Goal: Information Seeking & Learning: Learn about a topic

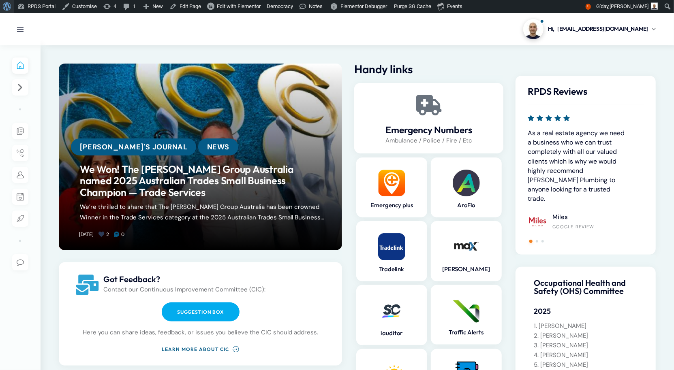
click at [9, 6] on span "Toolbar" at bounding box center [6, 5] width 6 height 11
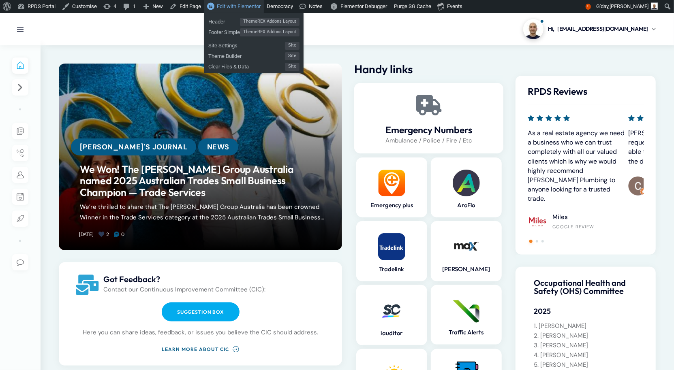
click at [240, 5] on span "Edit with Elementor" at bounding box center [239, 6] width 44 height 6
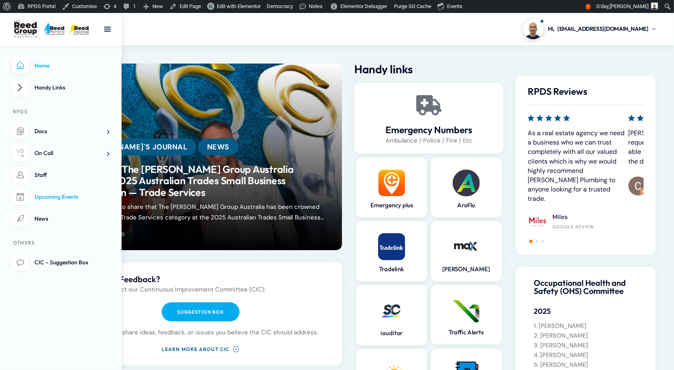
click at [51, 205] on link "Upcoming Events" at bounding box center [60, 197] width 97 height 17
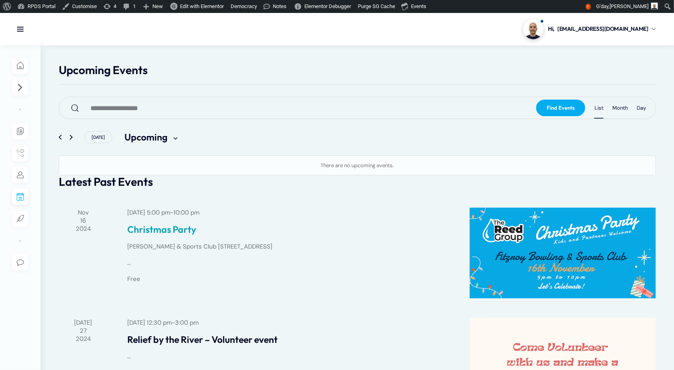
click at [197, 235] on link "Christmas Party" at bounding box center [288, 229] width 323 height 11
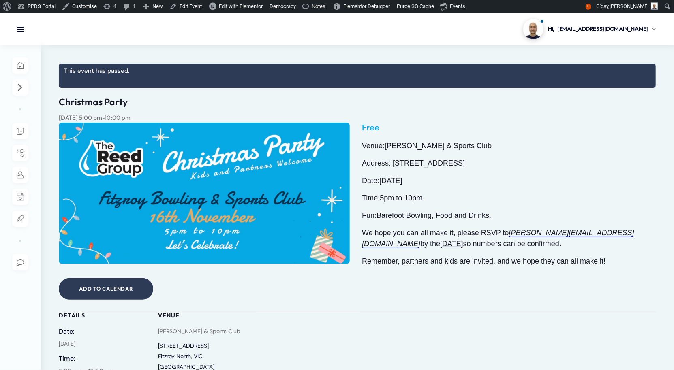
click at [298, 123] on div "Nov 16, 2024, 5:00 pm - 10:00 pm Free" at bounding box center [357, 118] width 597 height 10
click at [186, 7] on link "Edit Event" at bounding box center [185, 6] width 39 height 13
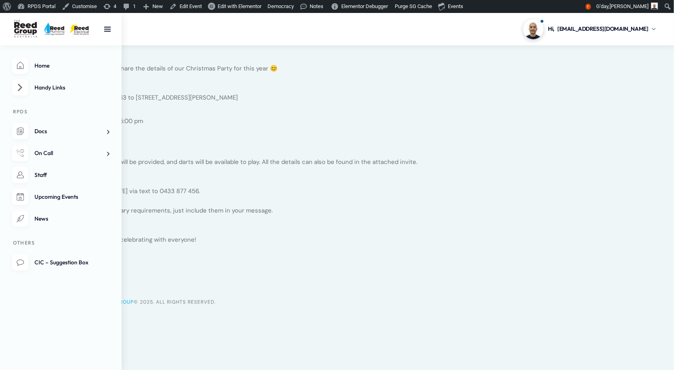
click at [22, 70] on li "Home" at bounding box center [60, 66] width 97 height 17
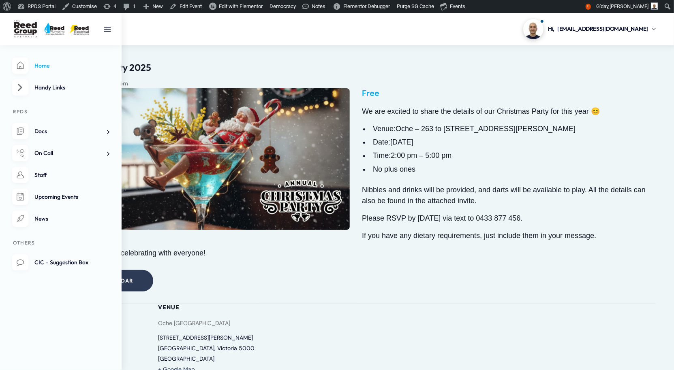
click at [30, 74] on link "Home" at bounding box center [60, 66] width 97 height 17
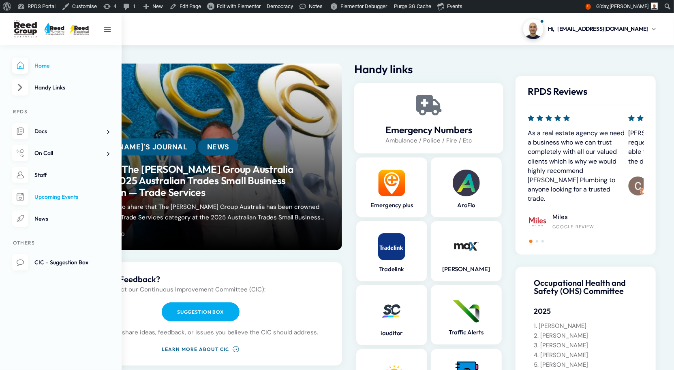
click at [49, 201] on span "Upcoming Events" at bounding box center [56, 196] width 44 height 7
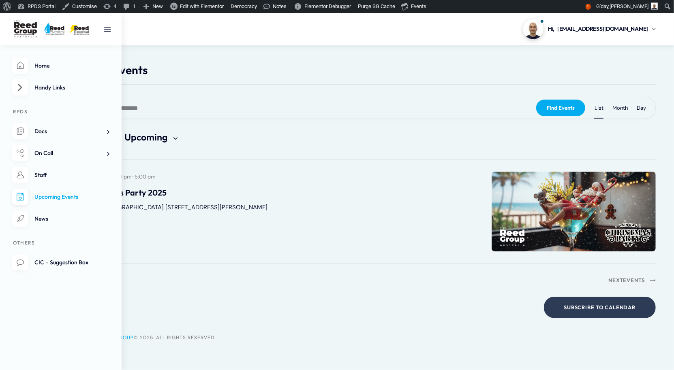
click at [26, 74] on li "Home" at bounding box center [60, 66] width 97 height 17
click at [43, 69] on span "Home" at bounding box center [41, 65] width 15 height 7
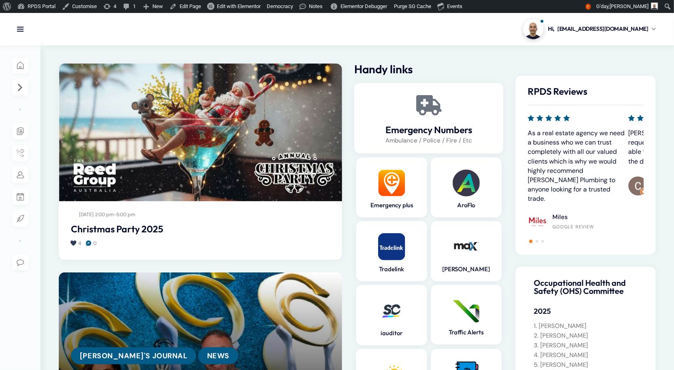
click at [139, 222] on div "Dec 6, 2:00 pm - 5:00 pm Christmas Party 2025" at bounding box center [200, 223] width 259 height 26
click at [182, 183] on img at bounding box center [200, 133] width 283 height 138
click at [163, 230] on link "Christmas Party 2025" at bounding box center [200, 229] width 259 height 11
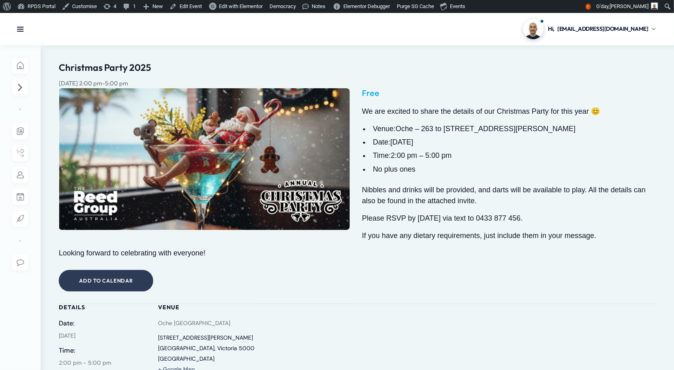
click at [269, 139] on img at bounding box center [204, 158] width 291 height 141
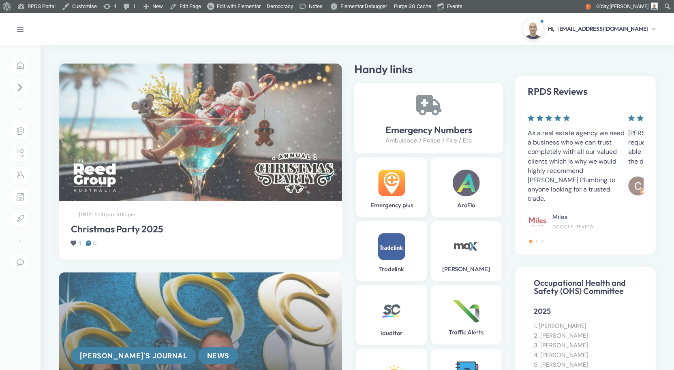
click at [250, 121] on div at bounding box center [337, 185] width 674 height 370
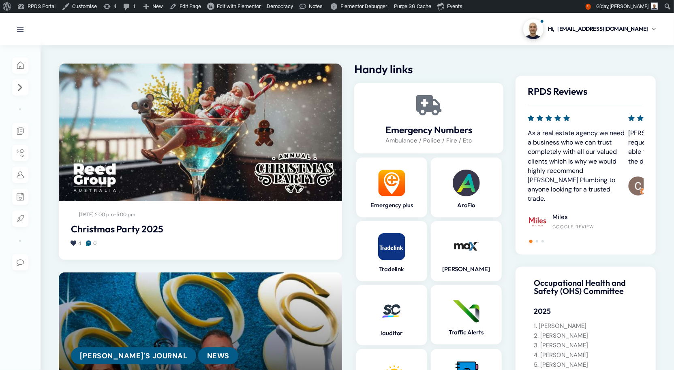
click at [190, 127] on img at bounding box center [200, 133] width 283 height 138
click at [188, 148] on img at bounding box center [200, 133] width 283 height 138
click at [186, 150] on img at bounding box center [200, 133] width 283 height 138
click at [238, 155] on img at bounding box center [200, 133] width 283 height 138
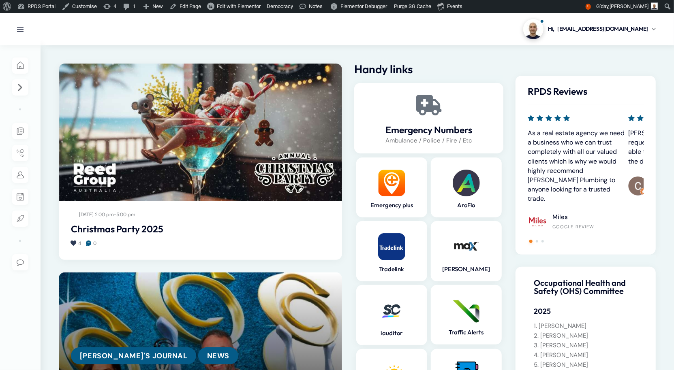
click at [238, 155] on img at bounding box center [200, 133] width 283 height 138
drag, startPoint x: 238, startPoint y: 154, endPoint x: 243, endPoint y: 150, distance: 7.2
click at [238, 154] on img at bounding box center [200, 133] width 283 height 138
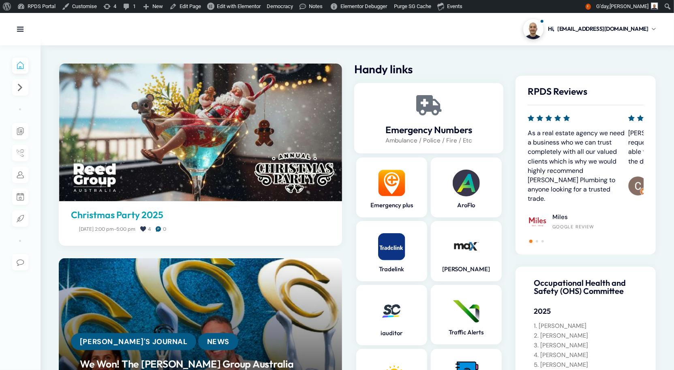
click at [148, 218] on link "Christmas Party 2025" at bounding box center [200, 215] width 259 height 11
